Goal: Information Seeking & Learning: Find specific page/section

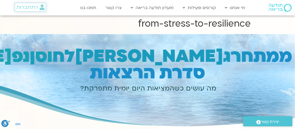
click at [29, 7] on span "התחברות" at bounding box center [27, 7] width 22 height 6
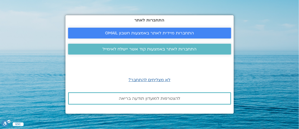
click at [122, 32] on span "התחברות מיידית לאתר באמצעות חשבון GMAIL" at bounding box center [149, 33] width 89 height 5
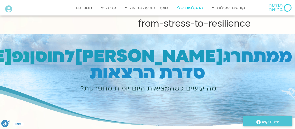
click at [186, 7] on link "ההקלטות שלי" at bounding box center [190, 8] width 31 height 10
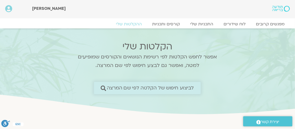
click at [128, 87] on span "לביצוע חיפוש של הקלטה לפי שם המרצה" at bounding box center [150, 88] width 87 height 5
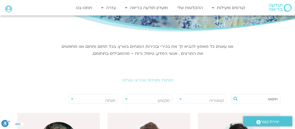
scroll to position [52, 0]
click at [114, 80] on h2 "מנחות ומנחים שהרצו אצלנו:" at bounding box center [148, 80] width 290 height 5
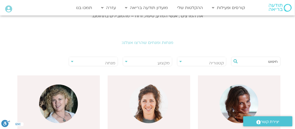
scroll to position [104, 0]
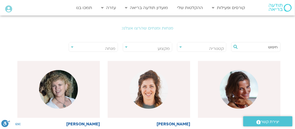
click at [86, 49] on span "מנחה" at bounding box center [93, 49] width 49 height 12
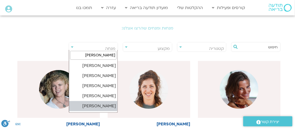
type input "תומר"
select select "****"
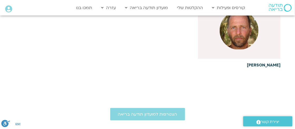
scroll to position [156, 0]
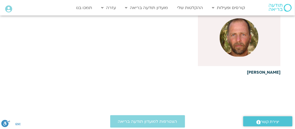
click at [233, 40] on img at bounding box center [239, 37] width 39 height 39
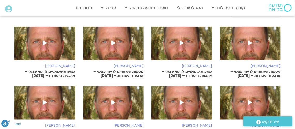
scroll to position [129, 0]
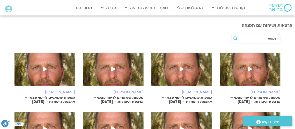
click at [112, 67] on icon at bounding box center [113, 69] width 4 height 5
